Goal: Transaction & Acquisition: Purchase product/service

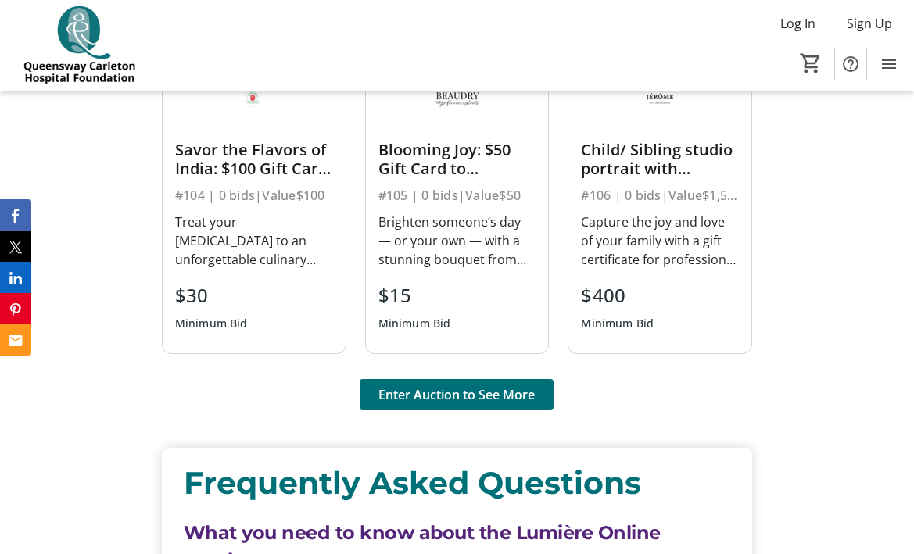
scroll to position [1246, 0]
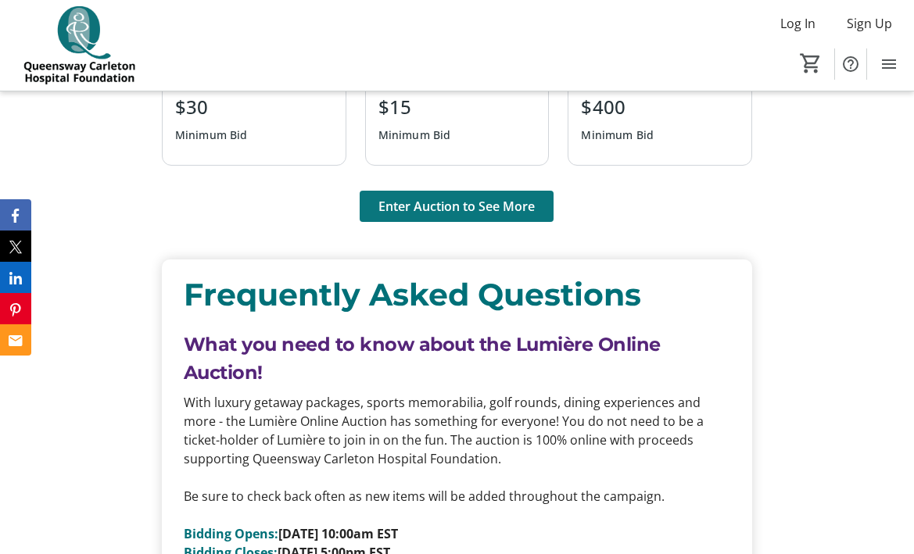
click at [449, 208] on span "Enter Auction to See More" at bounding box center [456, 206] width 156 height 19
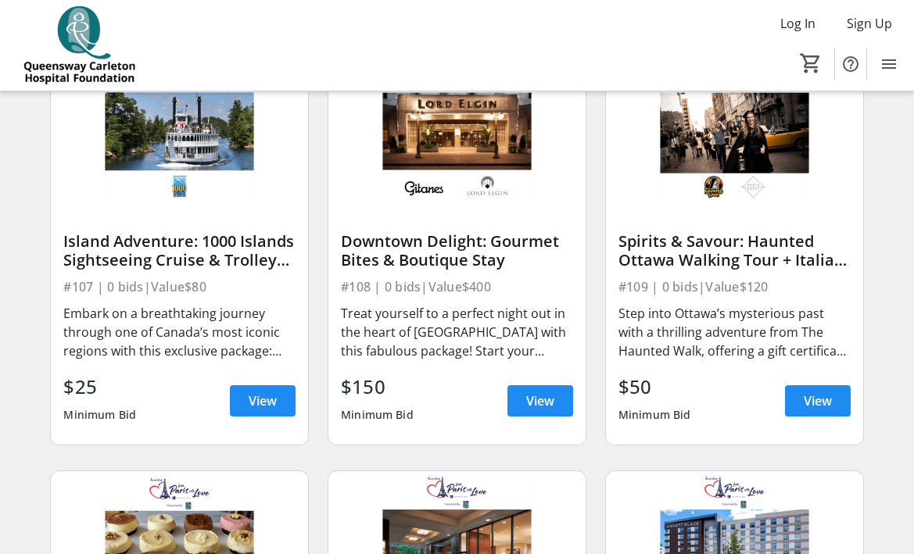
scroll to position [1010, 0]
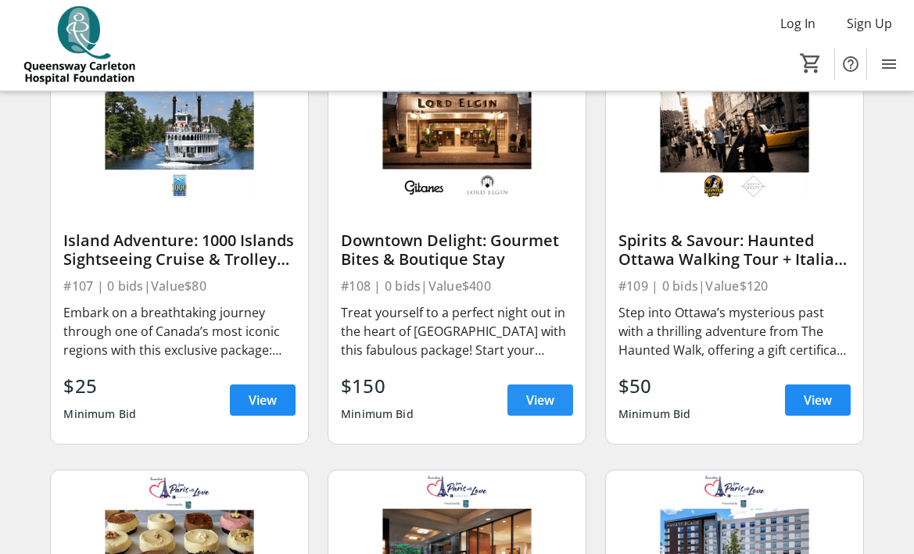
click at [546, 409] on span "View" at bounding box center [540, 400] width 28 height 19
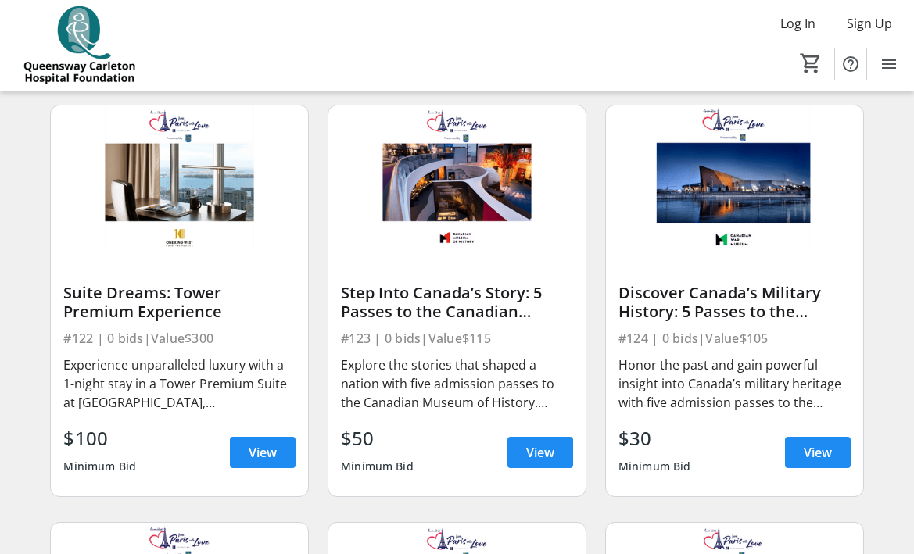
scroll to position [3073, 0]
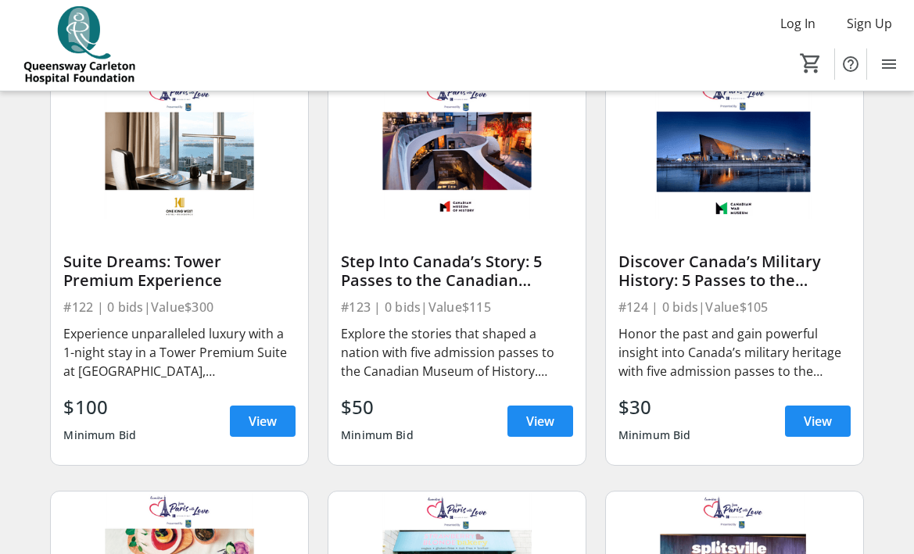
click at [180, 171] on img at bounding box center [179, 146] width 257 height 145
click at [270, 431] on span "View" at bounding box center [263, 421] width 28 height 19
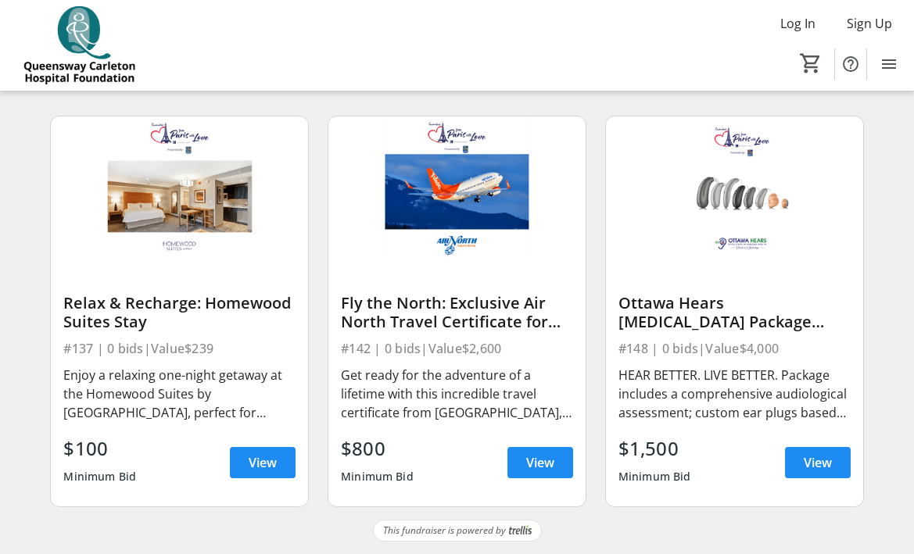
scroll to position [5127, 0]
